Goal: Find contact information: Find contact information

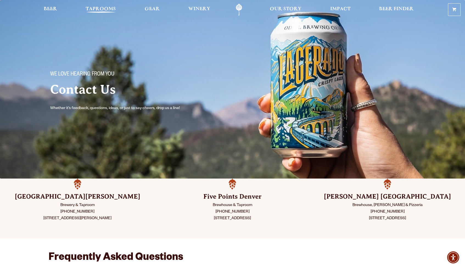
click at [103, 7] on link "Taprooms" at bounding box center [100, 10] width 37 height 12
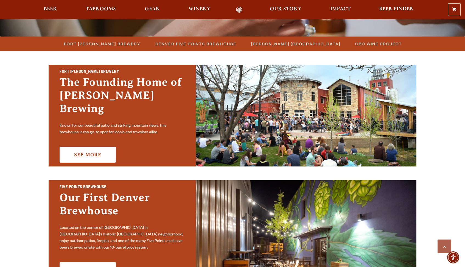
scroll to position [143, 0]
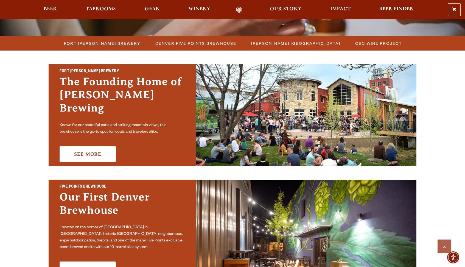
click at [113, 41] on span "Fort [PERSON_NAME] Brewery" at bounding box center [102, 43] width 77 height 8
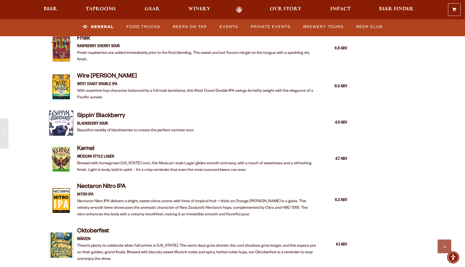
scroll to position [854, 0]
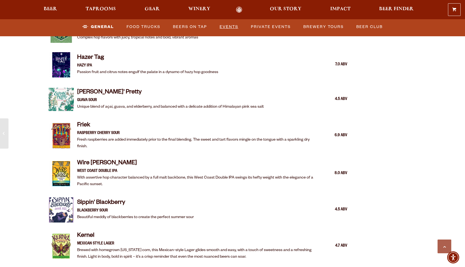
click at [230, 27] on link "Events" at bounding box center [229, 27] width 23 height 13
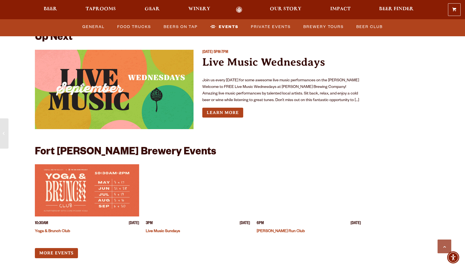
scroll to position [2069, 0]
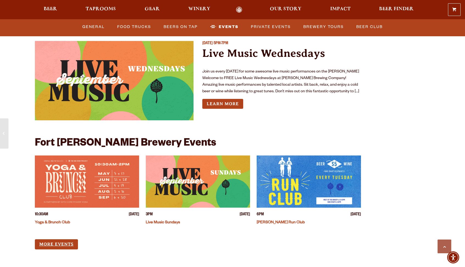
click at [49, 239] on link "More Events" at bounding box center [56, 244] width 43 height 10
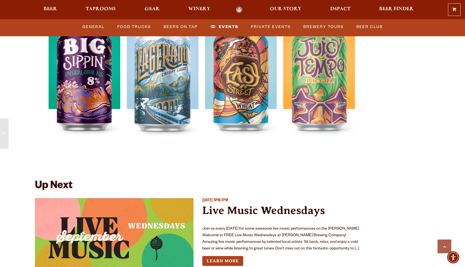
scroll to position [1851, 0]
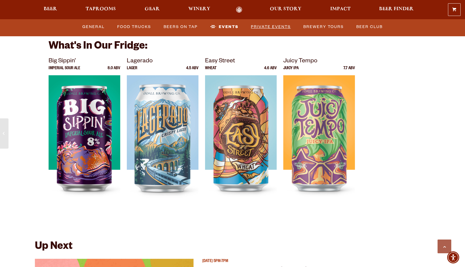
click at [274, 26] on link "Private Events" at bounding box center [271, 27] width 44 height 13
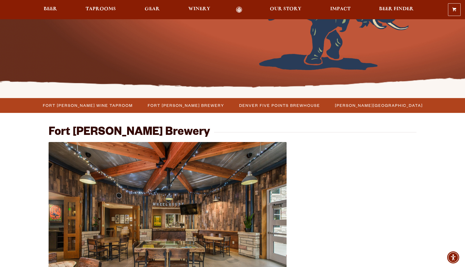
scroll to position [112, 0]
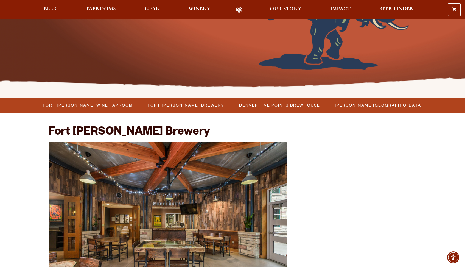
click at [195, 105] on span "Fort [PERSON_NAME] Brewery" at bounding box center [186, 105] width 77 height 8
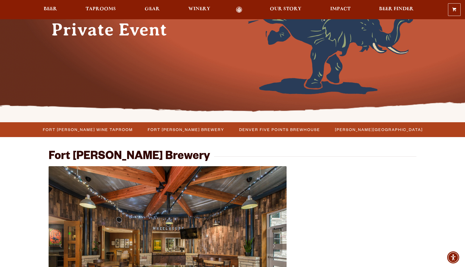
scroll to position [45, 0]
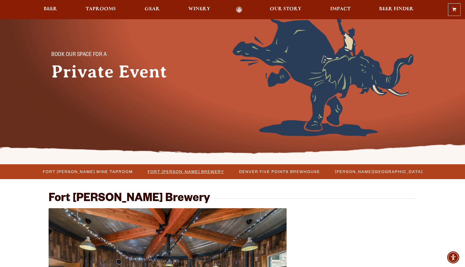
click at [184, 171] on span "Fort [PERSON_NAME] Brewery" at bounding box center [186, 172] width 77 height 8
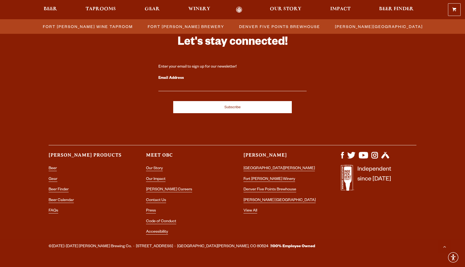
scroll to position [1624, 0]
click at [153, 199] on link "Contact Us" at bounding box center [156, 201] width 20 height 5
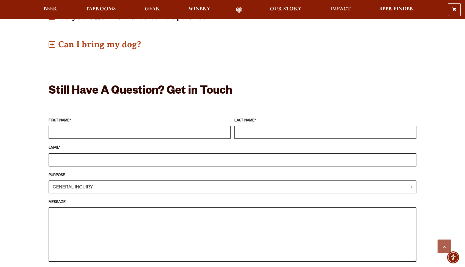
scroll to position [419, 0]
click at [234, 88] on h2 "Still Have A Question? Get in Touch" at bounding box center [233, 91] width 368 height 13
drag, startPoint x: 230, startPoint y: 87, endPoint x: 168, endPoint y: 89, distance: 61.8
click at [168, 89] on h2 "Still Have A Question? Get in Touch" at bounding box center [233, 91] width 368 height 13
click at [181, 104] on div at bounding box center [233, 108] width 368 height 14
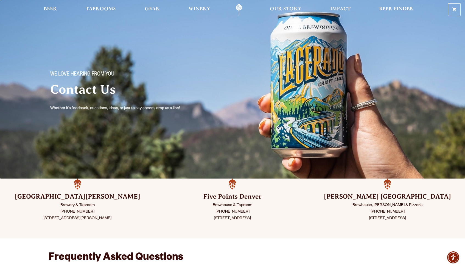
scroll to position [0, 0]
